Goal: Transaction & Acquisition: Purchase product/service

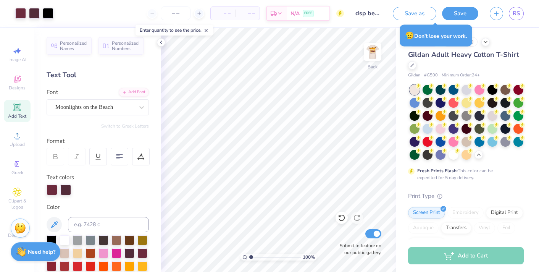
scroll to position [201, 0]
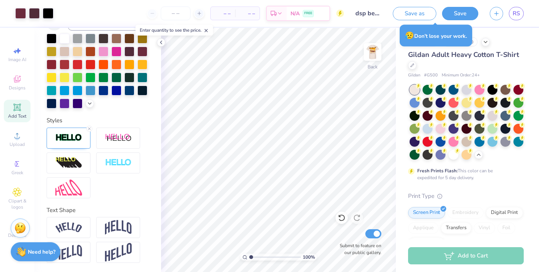
click at [224, 11] on span "– –" at bounding box center [222, 14] width 15 height 8
click at [179, 13] on input "number" at bounding box center [176, 13] width 30 height 14
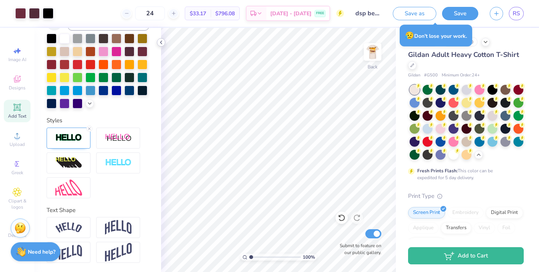
click at [163, 43] on icon at bounding box center [161, 42] width 6 height 6
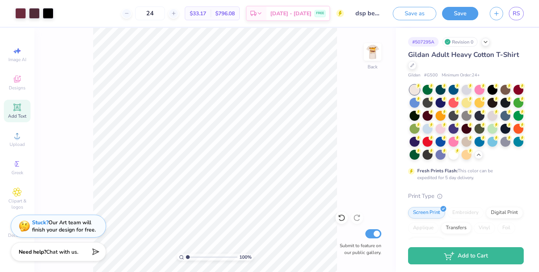
click at [206, 11] on span "$33.17" at bounding box center [198, 14] width 16 height 8
click at [161, 10] on input "24" at bounding box center [150, 13] width 30 height 14
type input "2"
type input "36"
drag, startPoint x: 408, startPoint y: 53, endPoint x: 536, endPoint y: 53, distance: 127.8
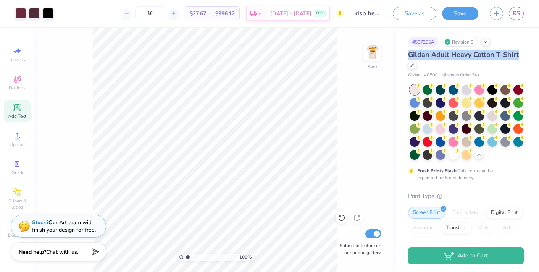
click at [536, 53] on div "# 507295A Revision 0 Gildan Adult Heavy Cotton T-Shirt Gildan # G500 Minimum Or…" at bounding box center [467, 228] width 143 height 400
copy span "Gildan Adult Heavy Cotton T-Shirt"
